Goal: Task Accomplishment & Management: Use online tool/utility

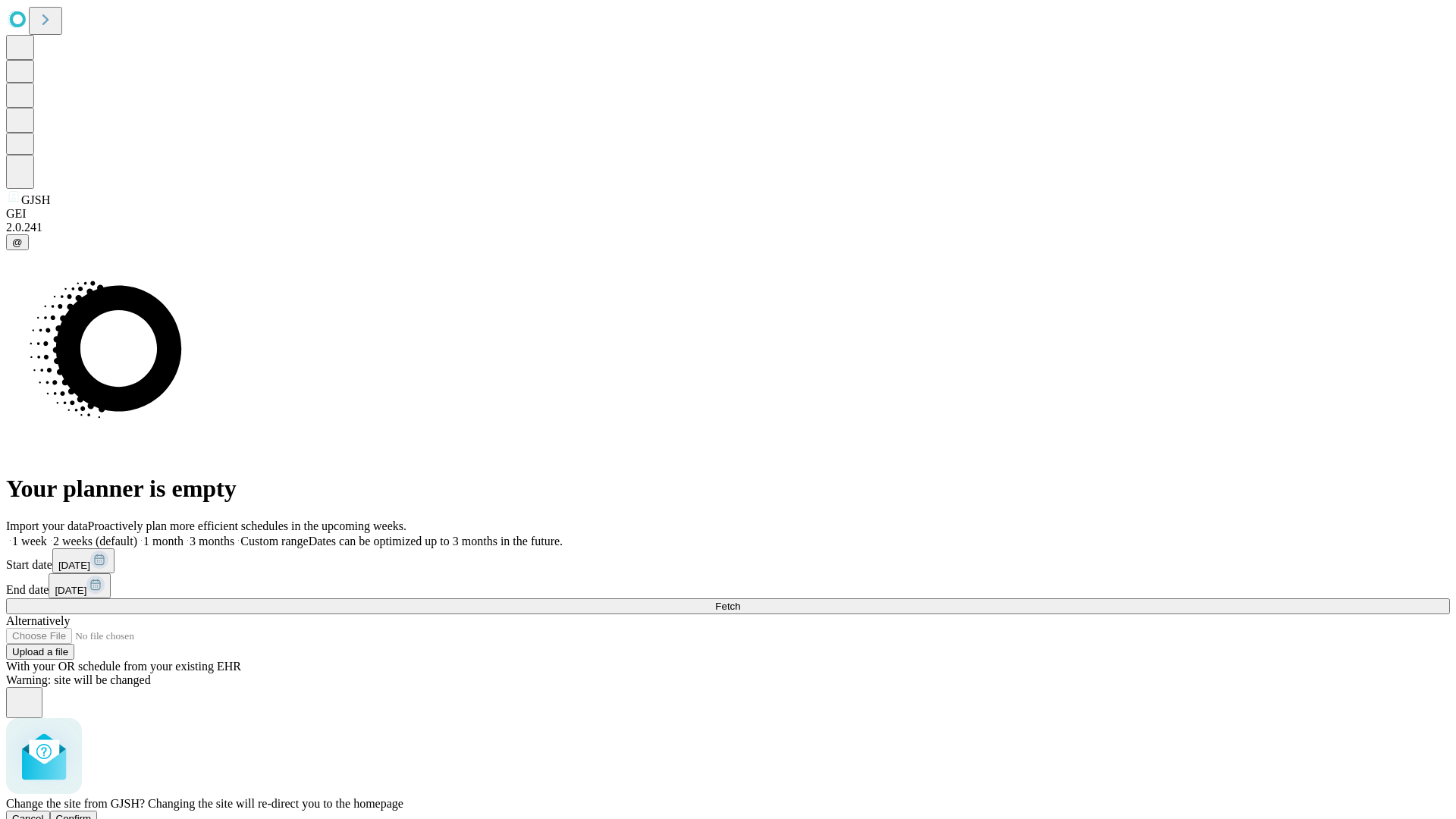
click at [92, 813] on span "Confirm" at bounding box center [73, 818] width 36 height 11
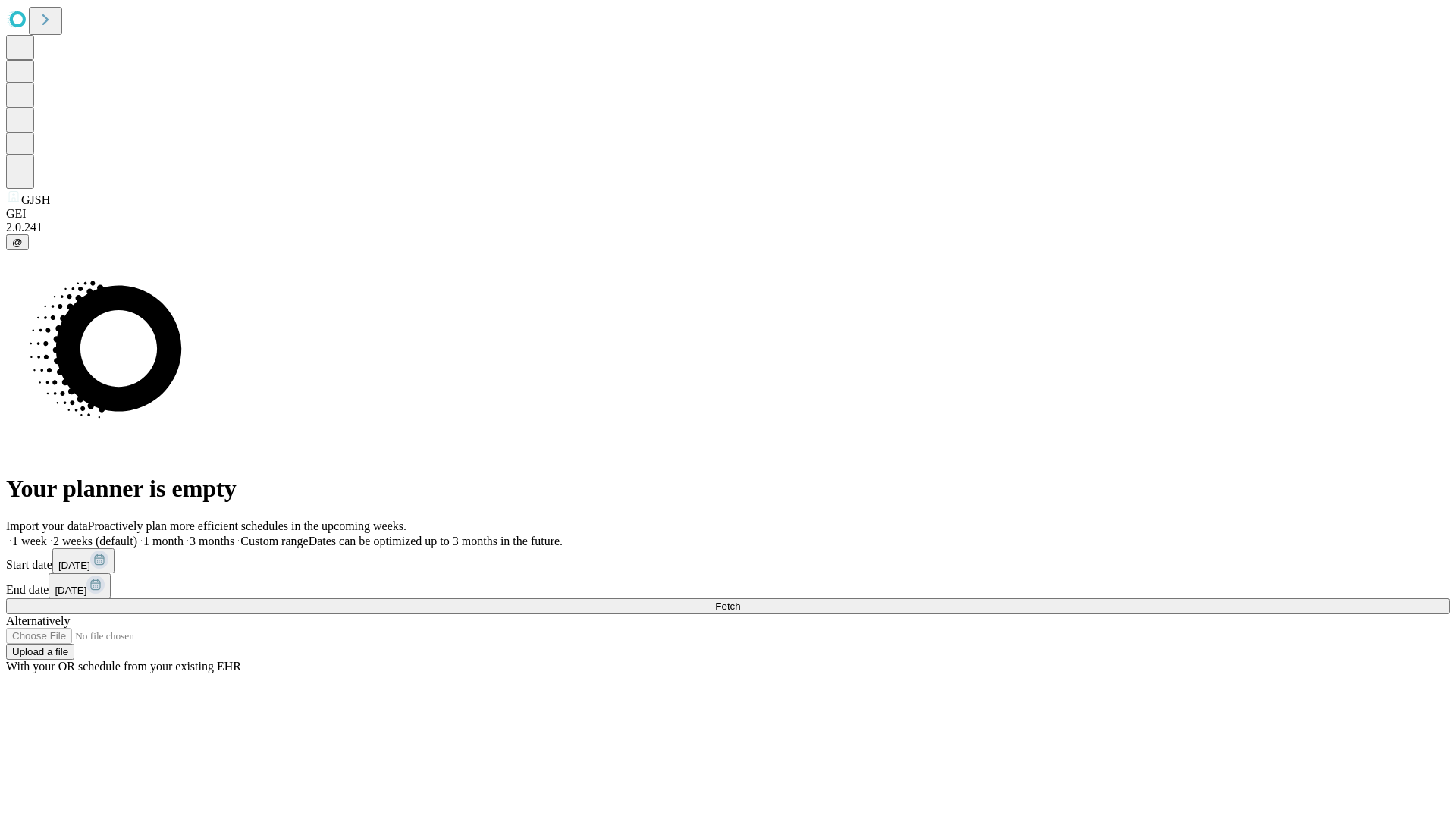
click at [47, 534] on label "1 week" at bounding box center [27, 540] width 41 height 13
click at [740, 600] on span "Fetch" at bounding box center [728, 606] width 25 height 11
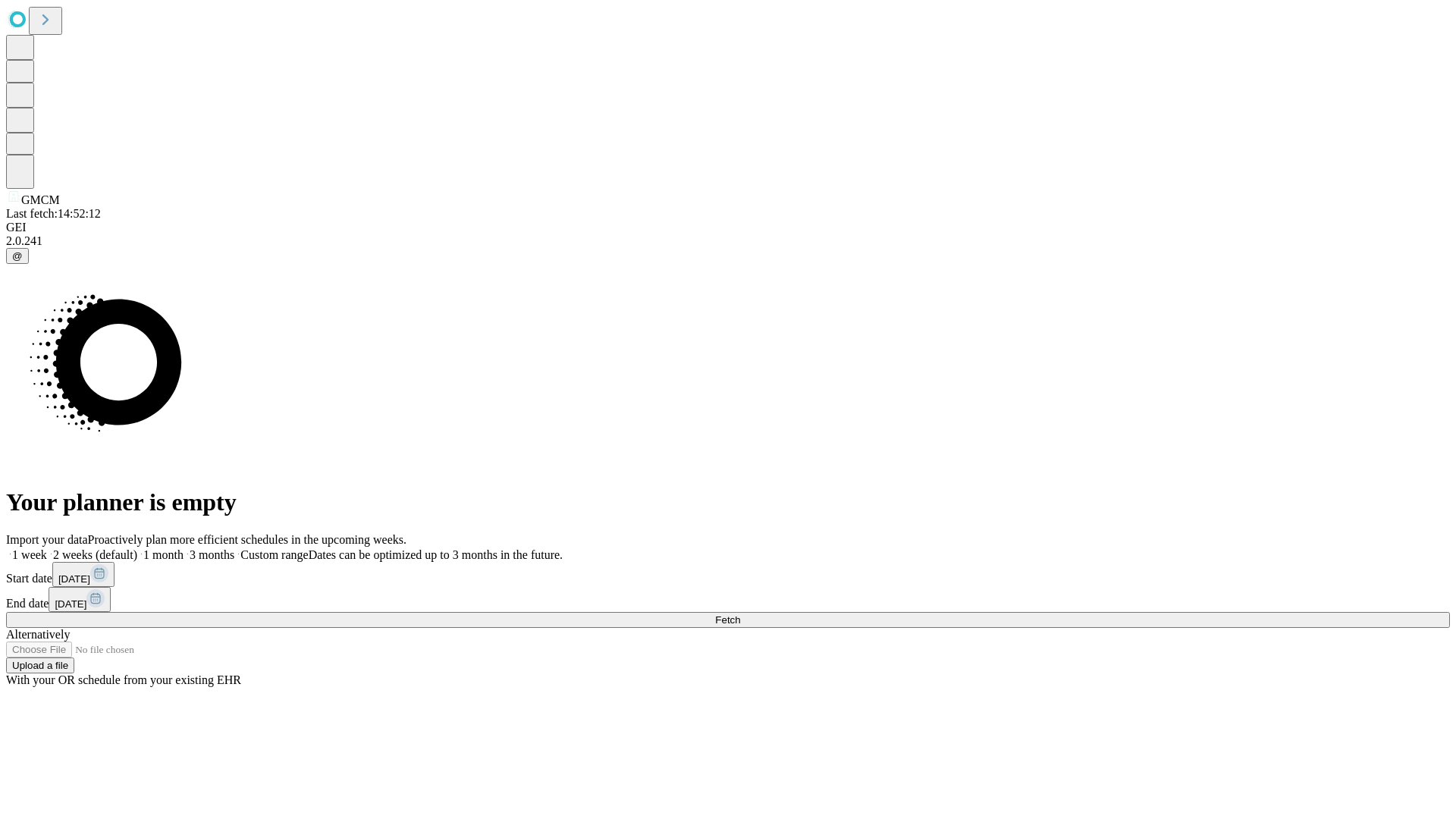
click at [740, 614] on span "Fetch" at bounding box center [728, 619] width 25 height 11
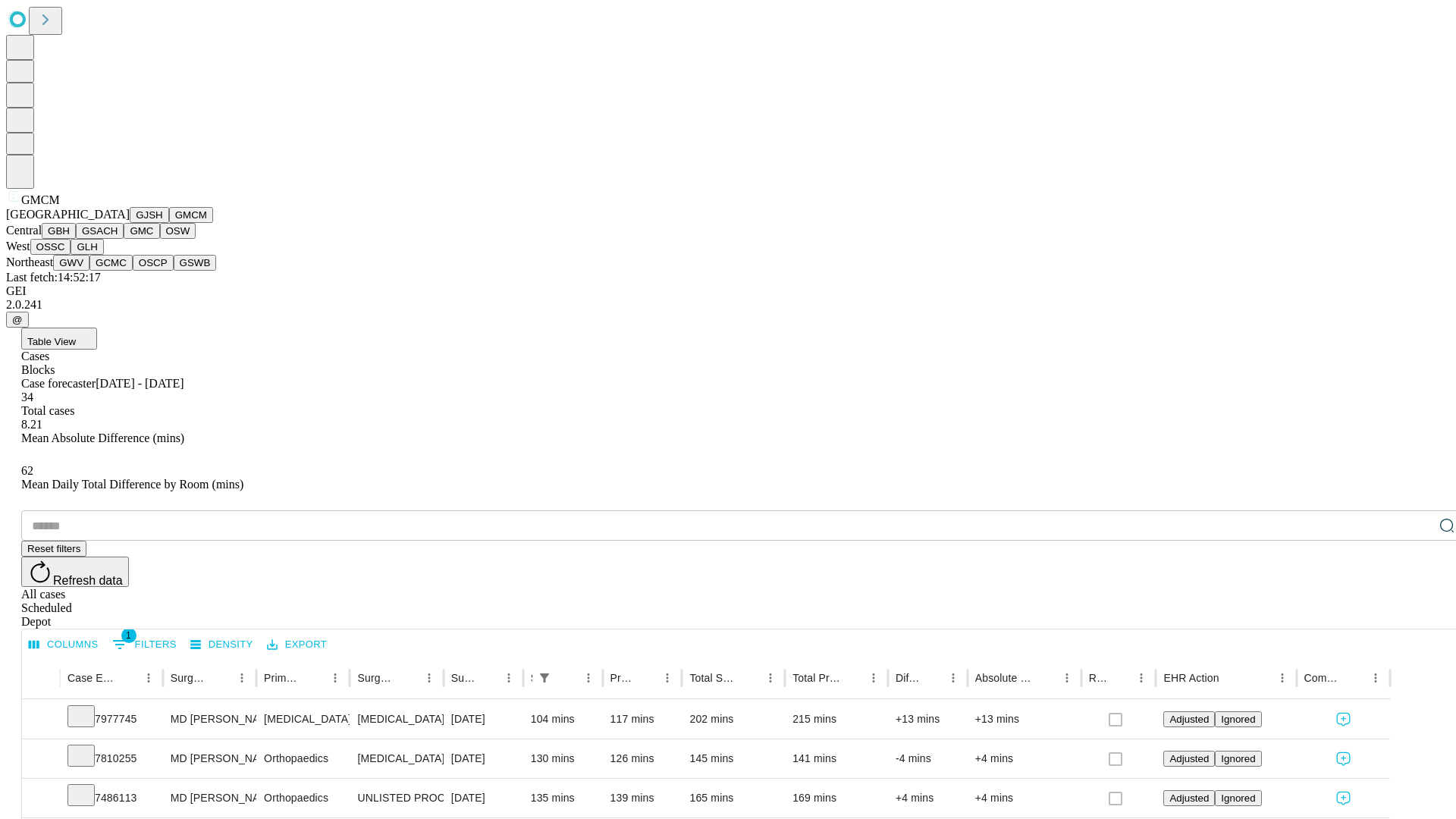
click at [76, 239] on button "GBH" at bounding box center [58, 230] width 34 height 16
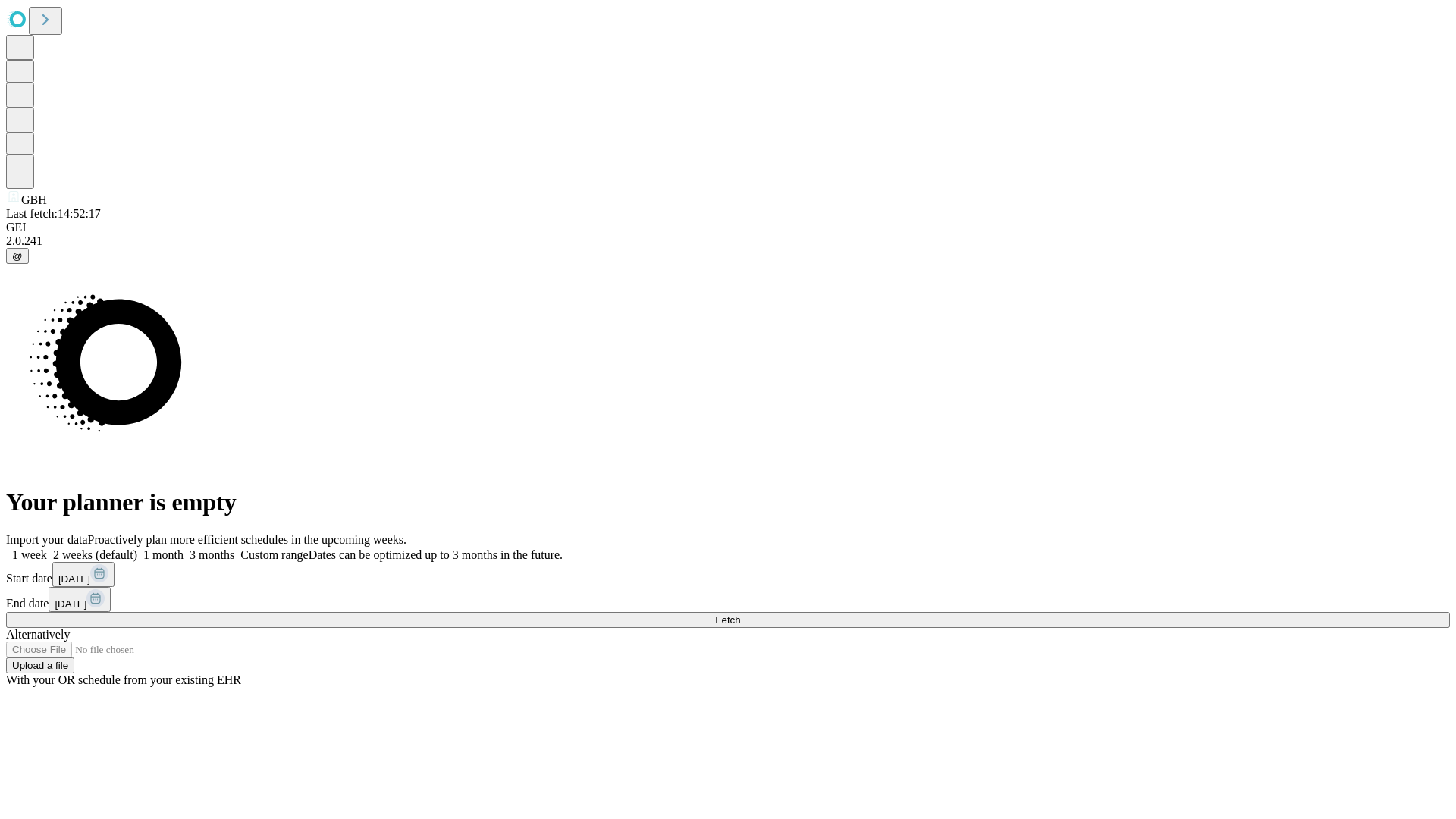
click at [47, 548] on label "1 week" at bounding box center [27, 555] width 41 height 13
click at [740, 614] on span "Fetch" at bounding box center [728, 619] width 25 height 11
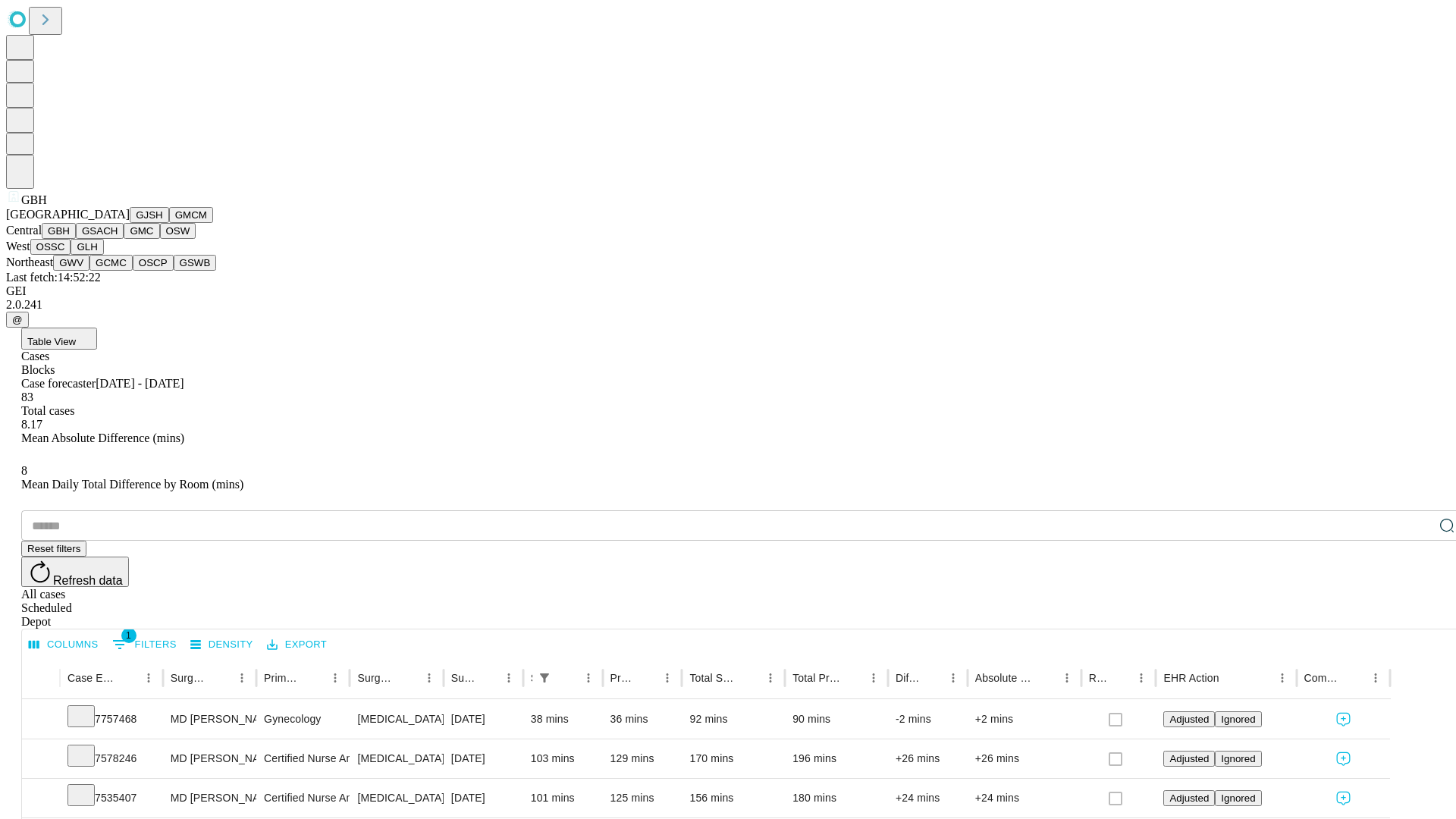
click at [118, 239] on button "GSACH" at bounding box center [99, 230] width 48 height 16
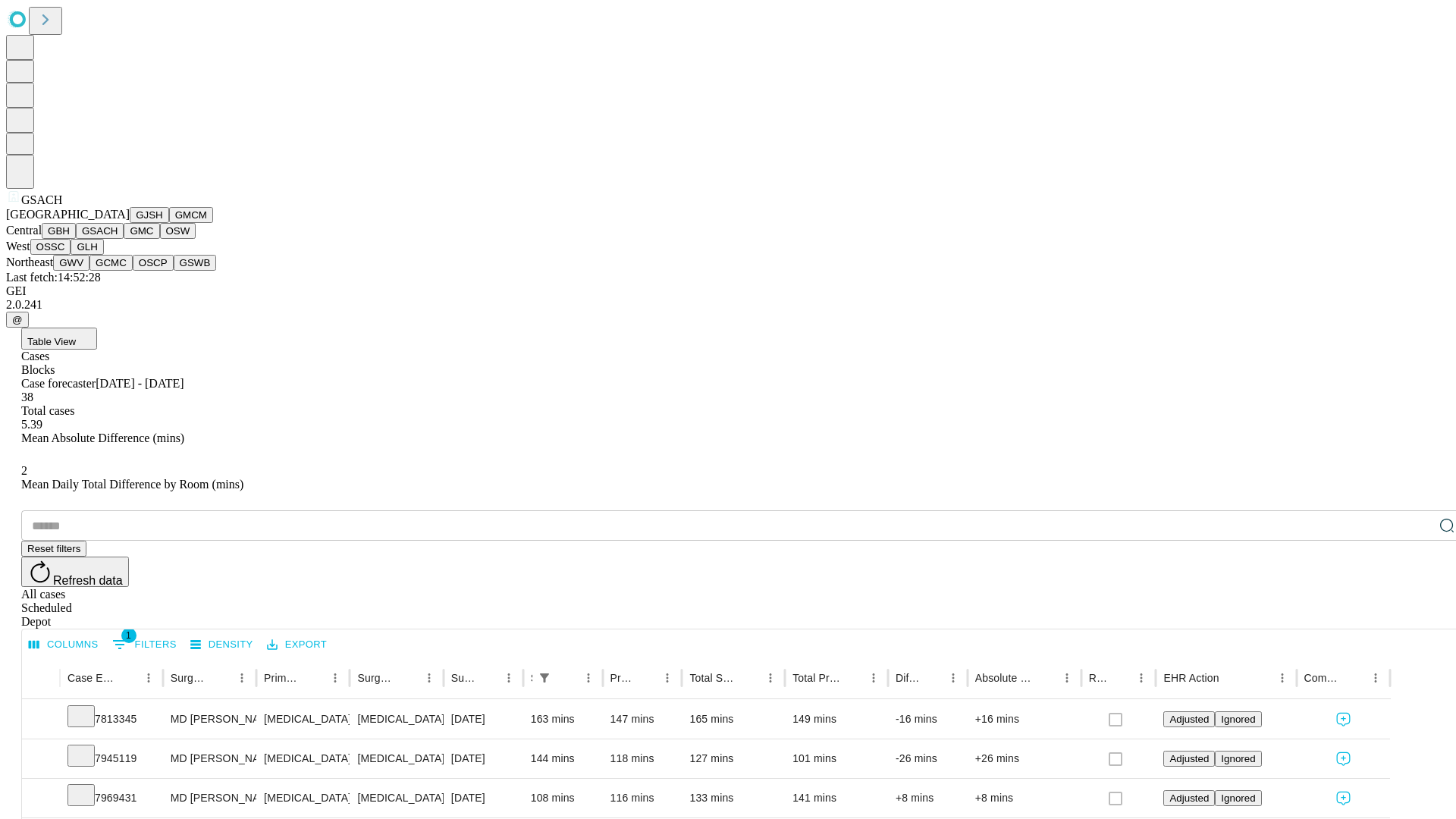
click at [124, 239] on button "GMC" at bounding box center [141, 230] width 36 height 16
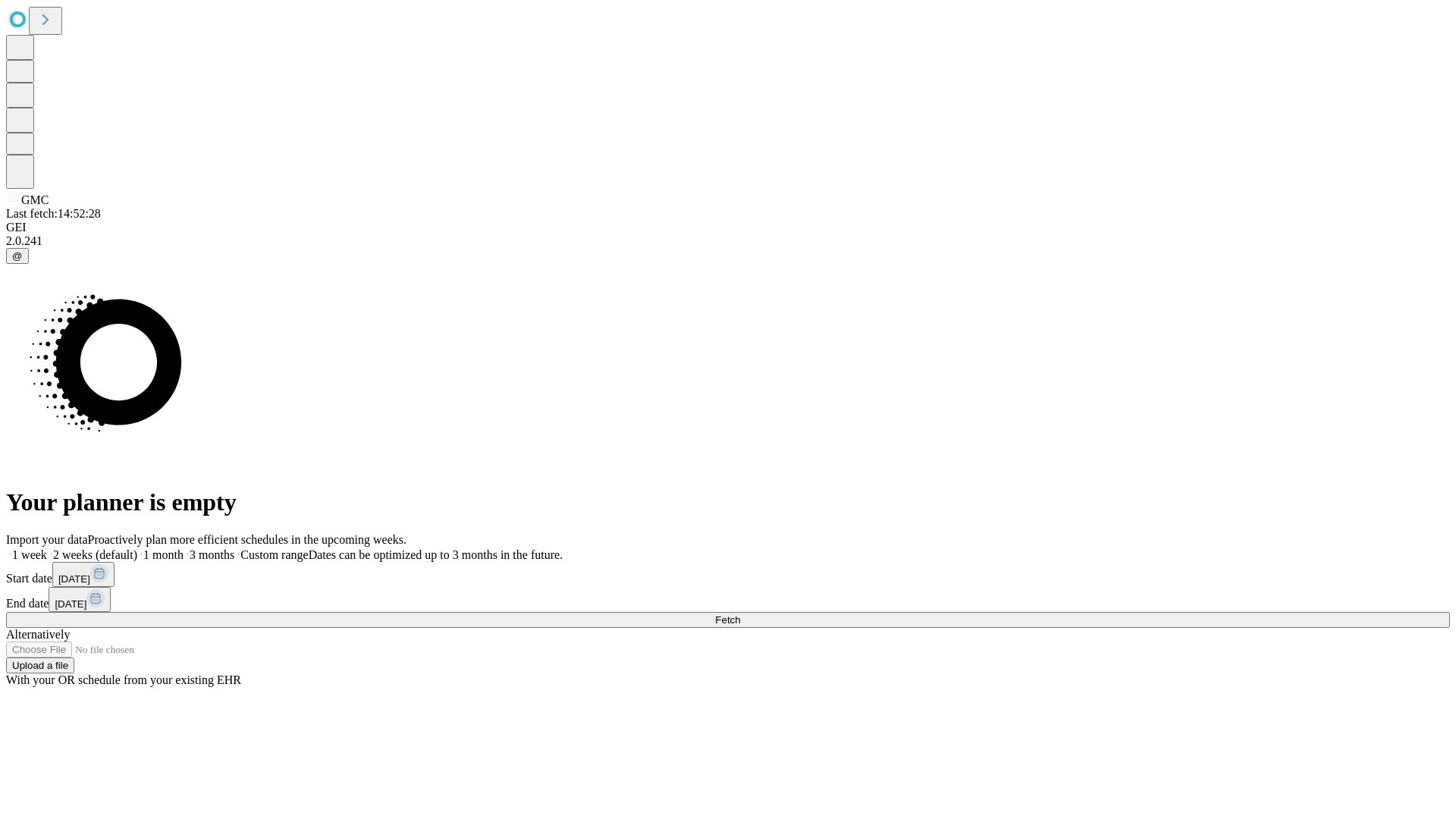
click at [47, 548] on label "1 week" at bounding box center [27, 555] width 41 height 13
click at [740, 614] on span "Fetch" at bounding box center [728, 619] width 25 height 11
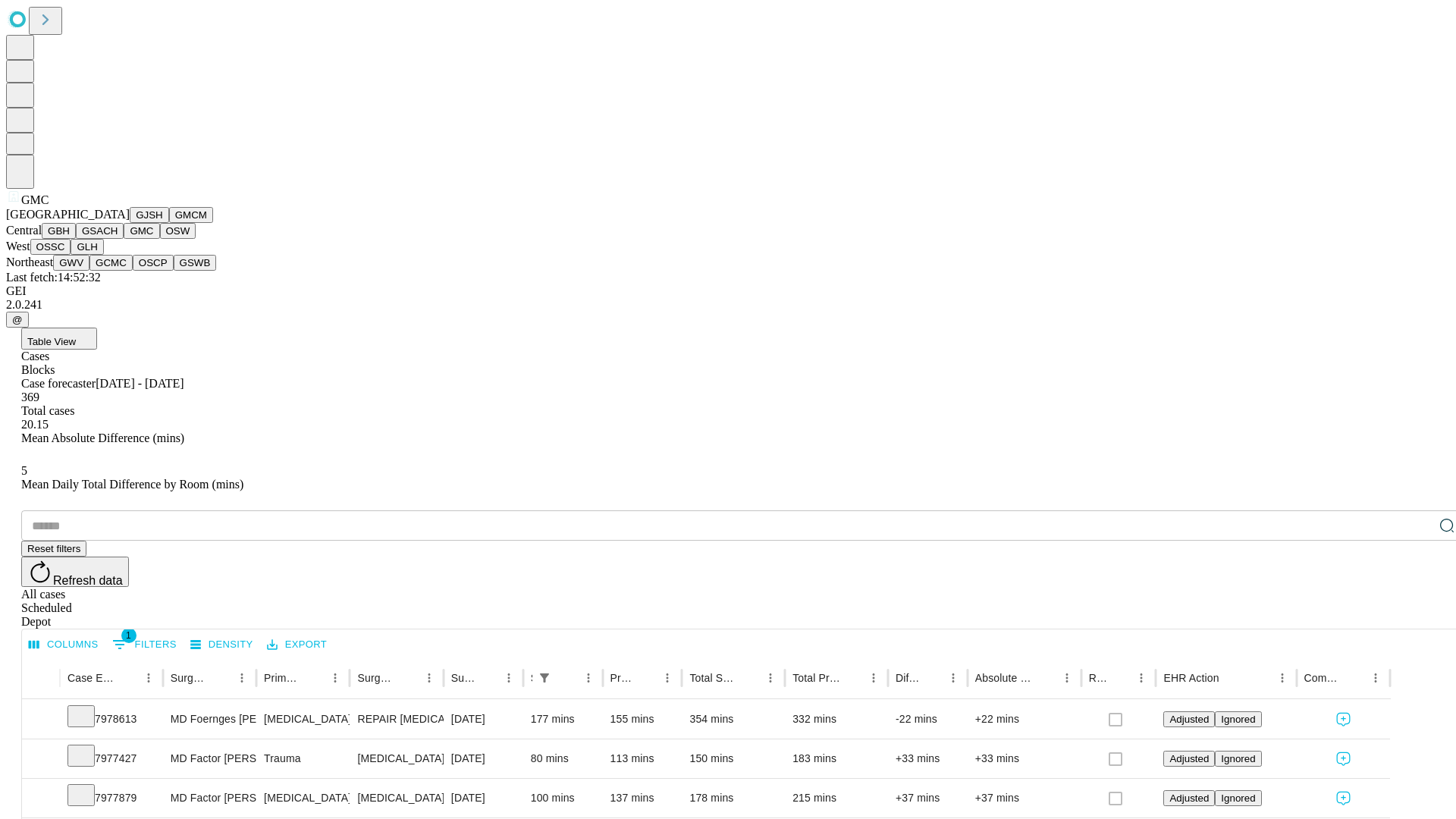
click at [160, 239] on button "OSW" at bounding box center [178, 230] width 36 height 16
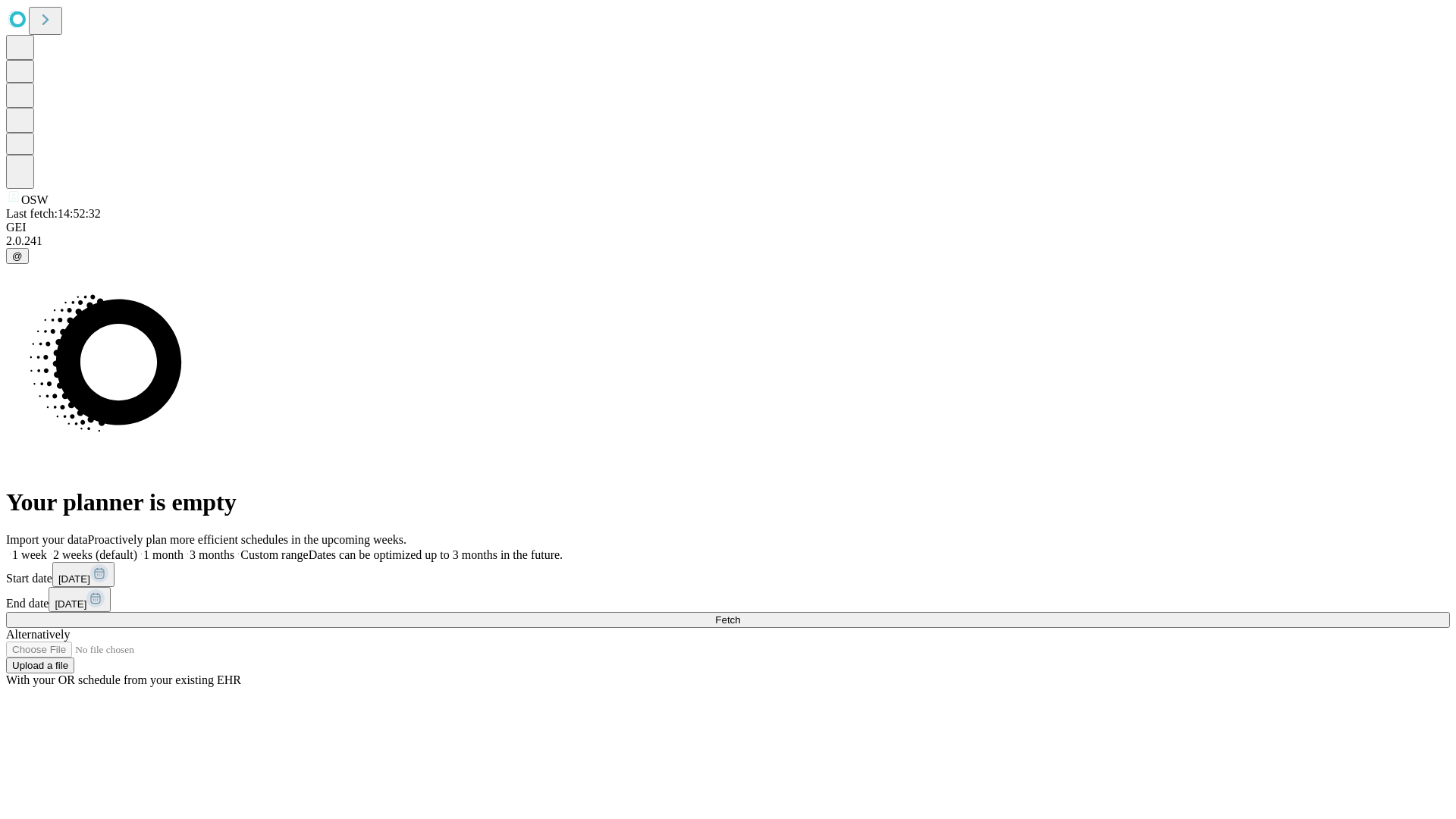
click at [47, 548] on label "1 week" at bounding box center [27, 555] width 41 height 13
click at [740, 614] on span "Fetch" at bounding box center [728, 619] width 25 height 11
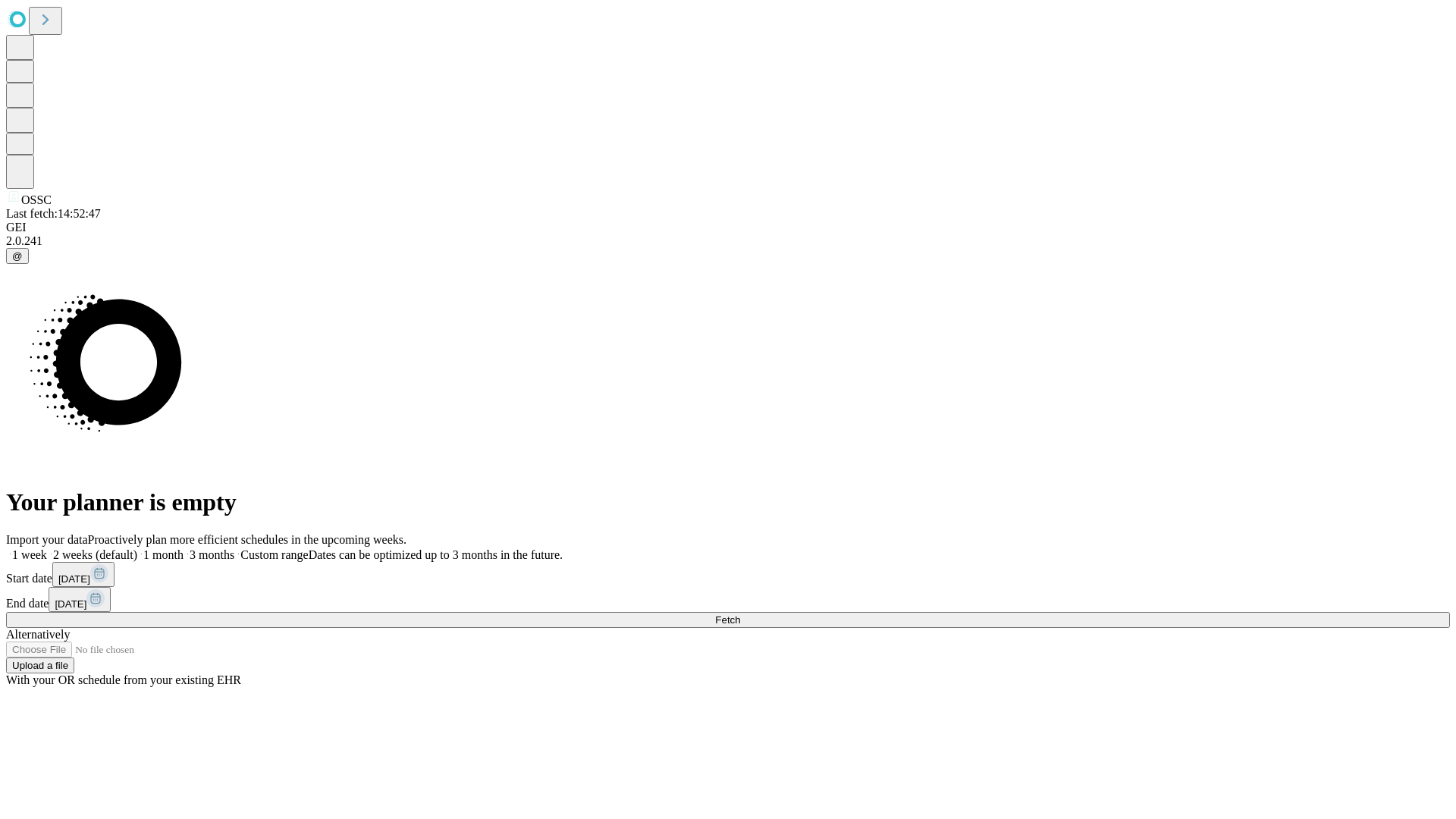
click at [47, 548] on label "1 week" at bounding box center [27, 555] width 41 height 13
click at [740, 614] on span "Fetch" at bounding box center [728, 619] width 25 height 11
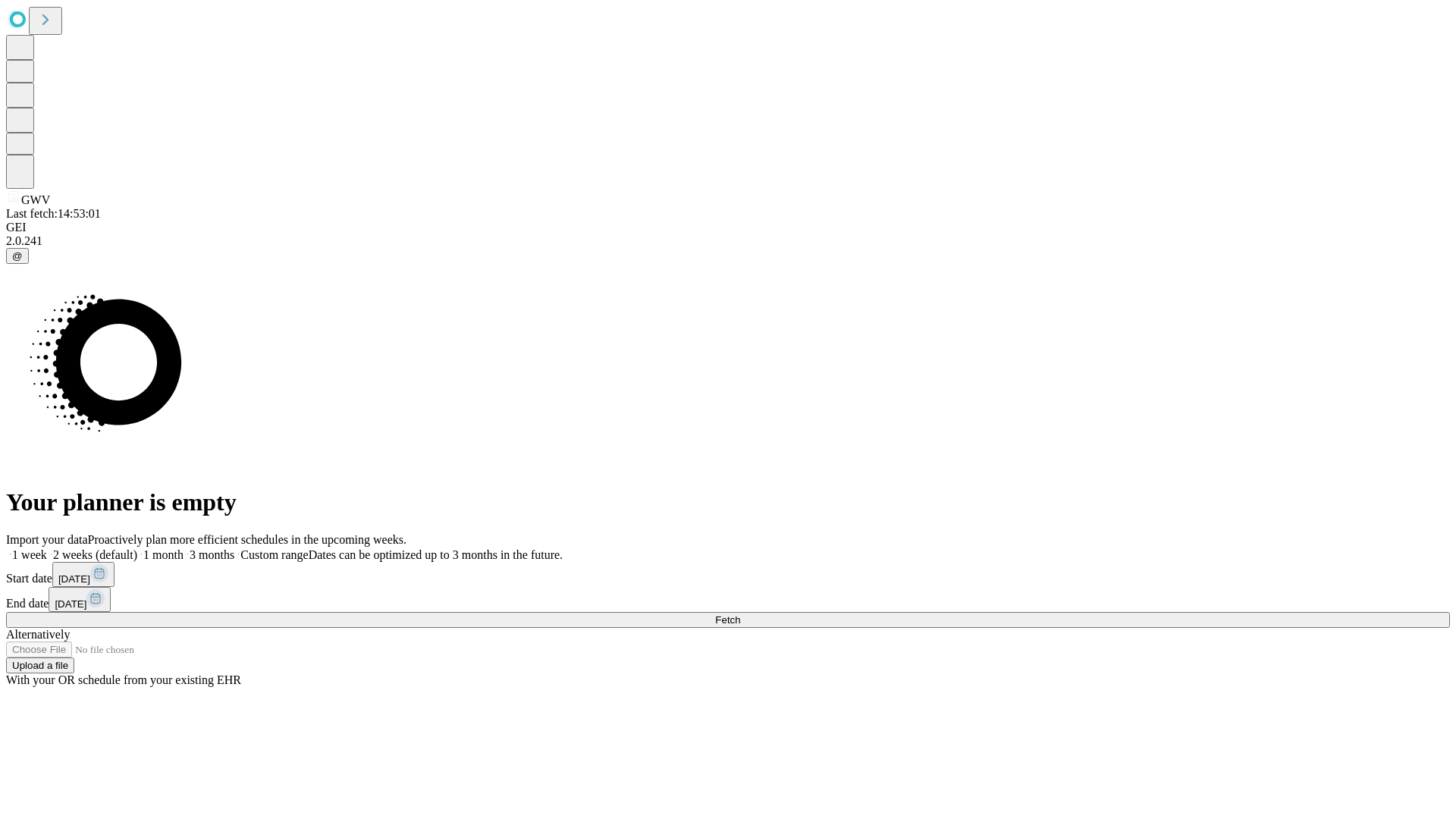
click at [740, 614] on span "Fetch" at bounding box center [728, 619] width 25 height 11
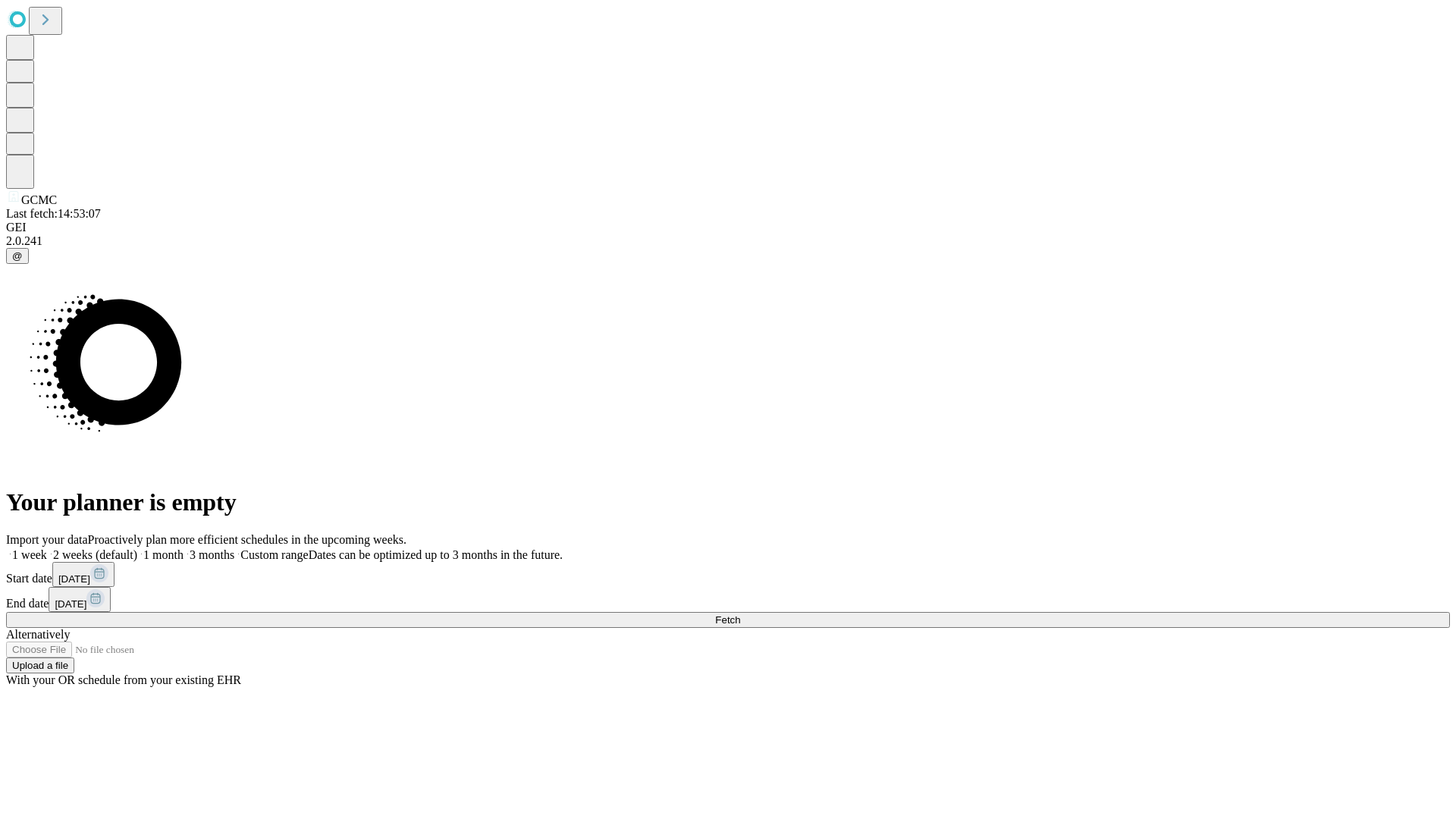
click at [47, 548] on label "1 week" at bounding box center [27, 555] width 41 height 13
click at [740, 614] on span "Fetch" at bounding box center [728, 619] width 25 height 11
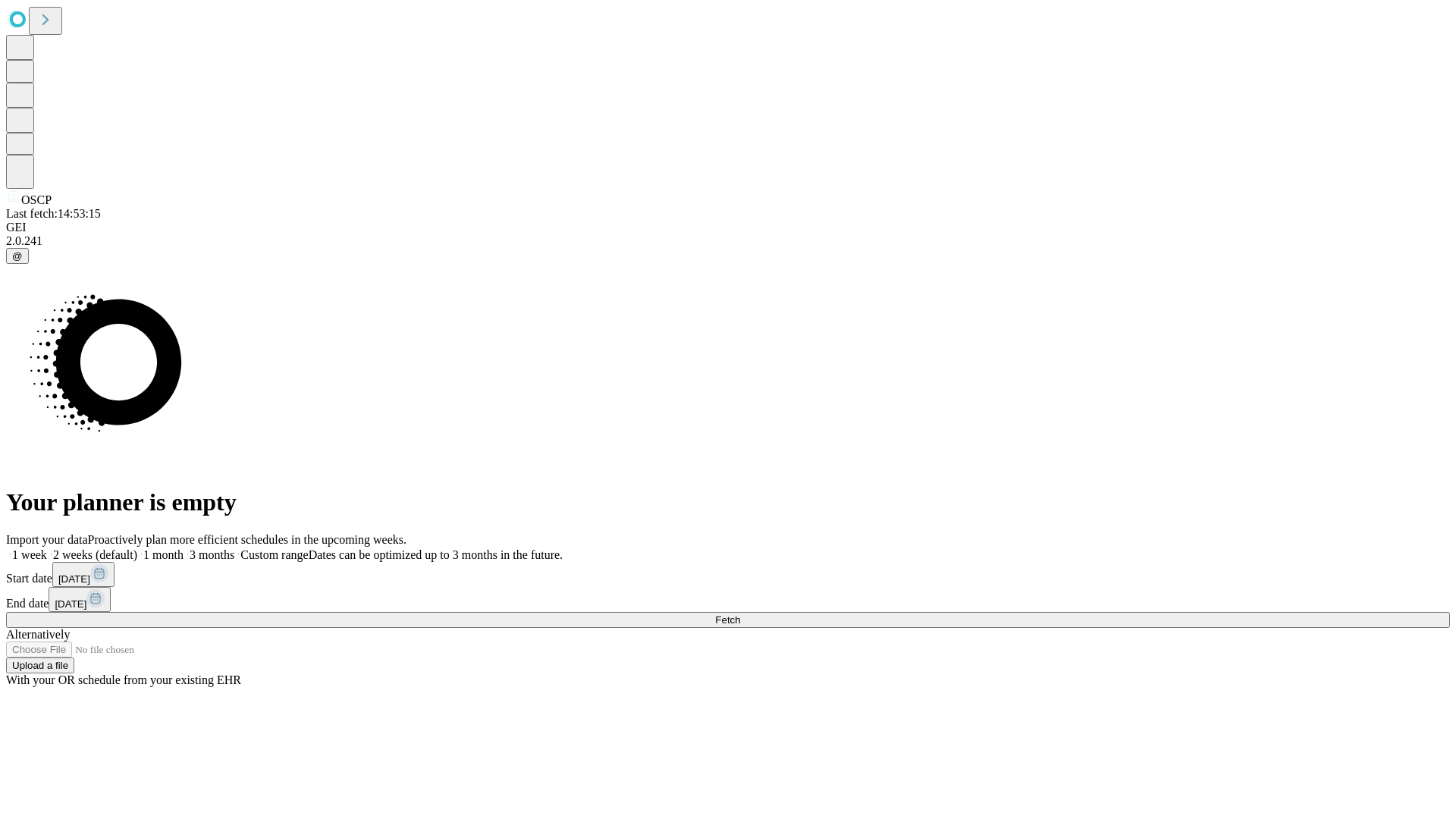
click at [47, 548] on label "1 week" at bounding box center [27, 555] width 41 height 13
click at [740, 614] on span "Fetch" at bounding box center [728, 619] width 25 height 11
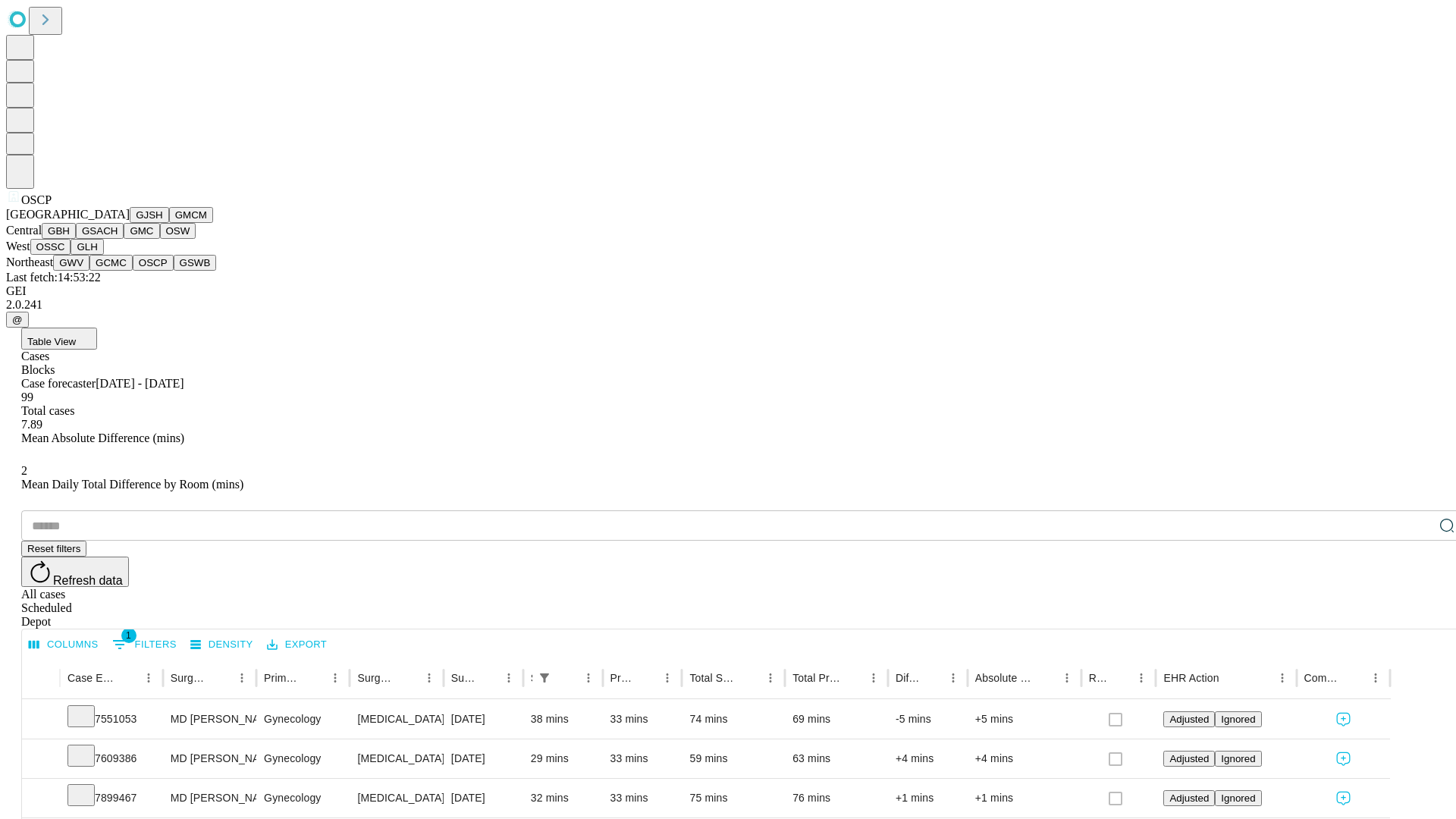
click at [174, 271] on button "GSWB" at bounding box center [195, 263] width 43 height 16
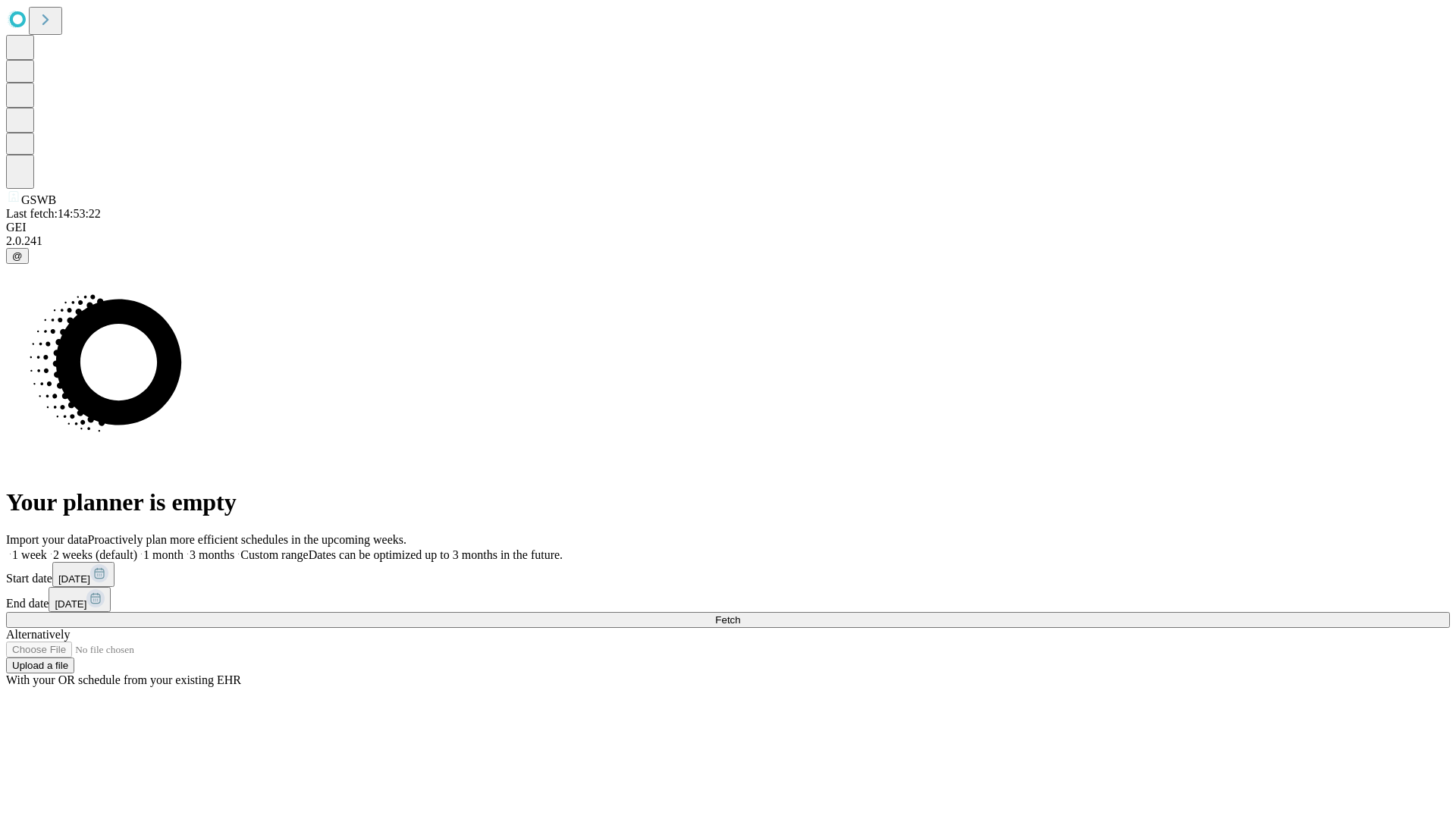
click at [740, 614] on span "Fetch" at bounding box center [728, 619] width 25 height 11
